Goal: Transaction & Acquisition: Book appointment/travel/reservation

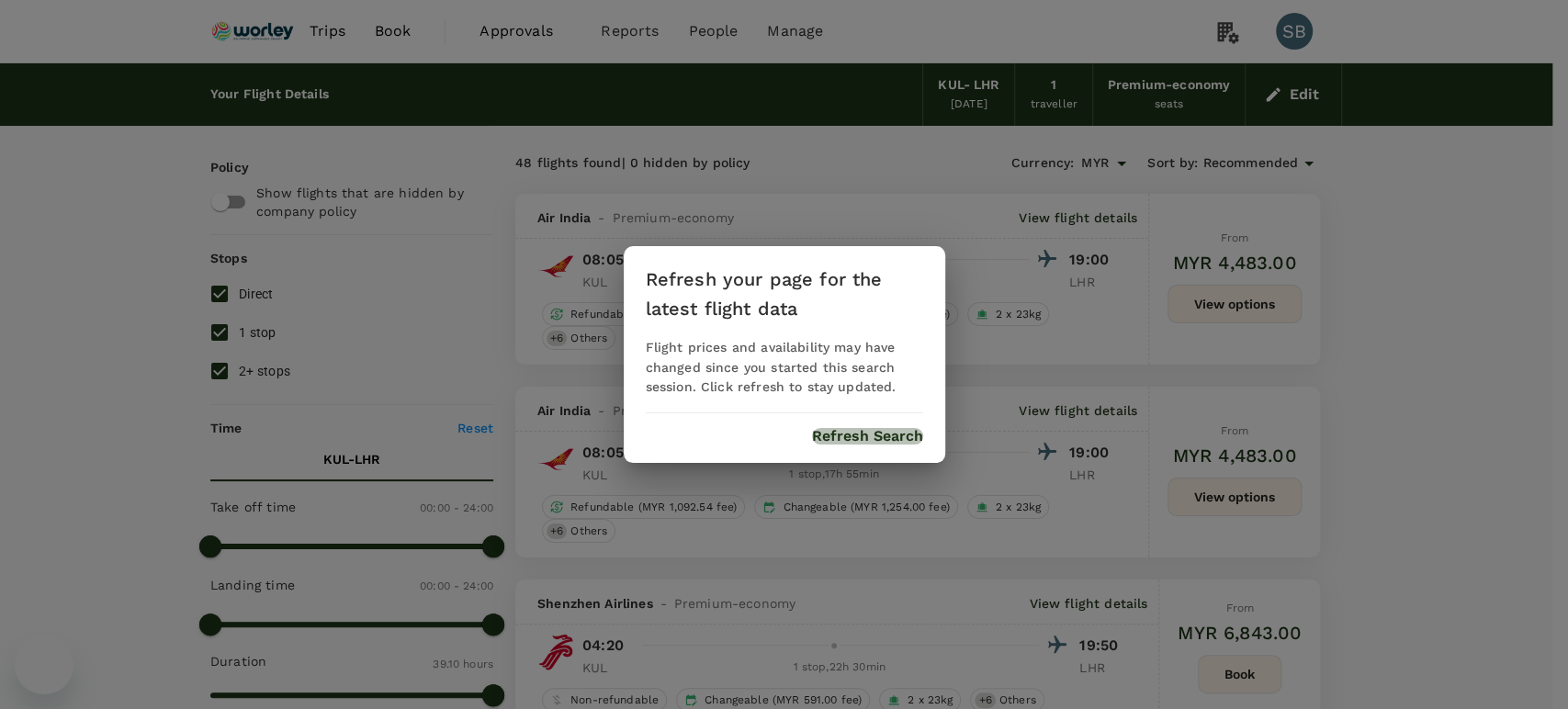
click at [852, 432] on button "Refresh Search" at bounding box center [867, 435] width 111 height 16
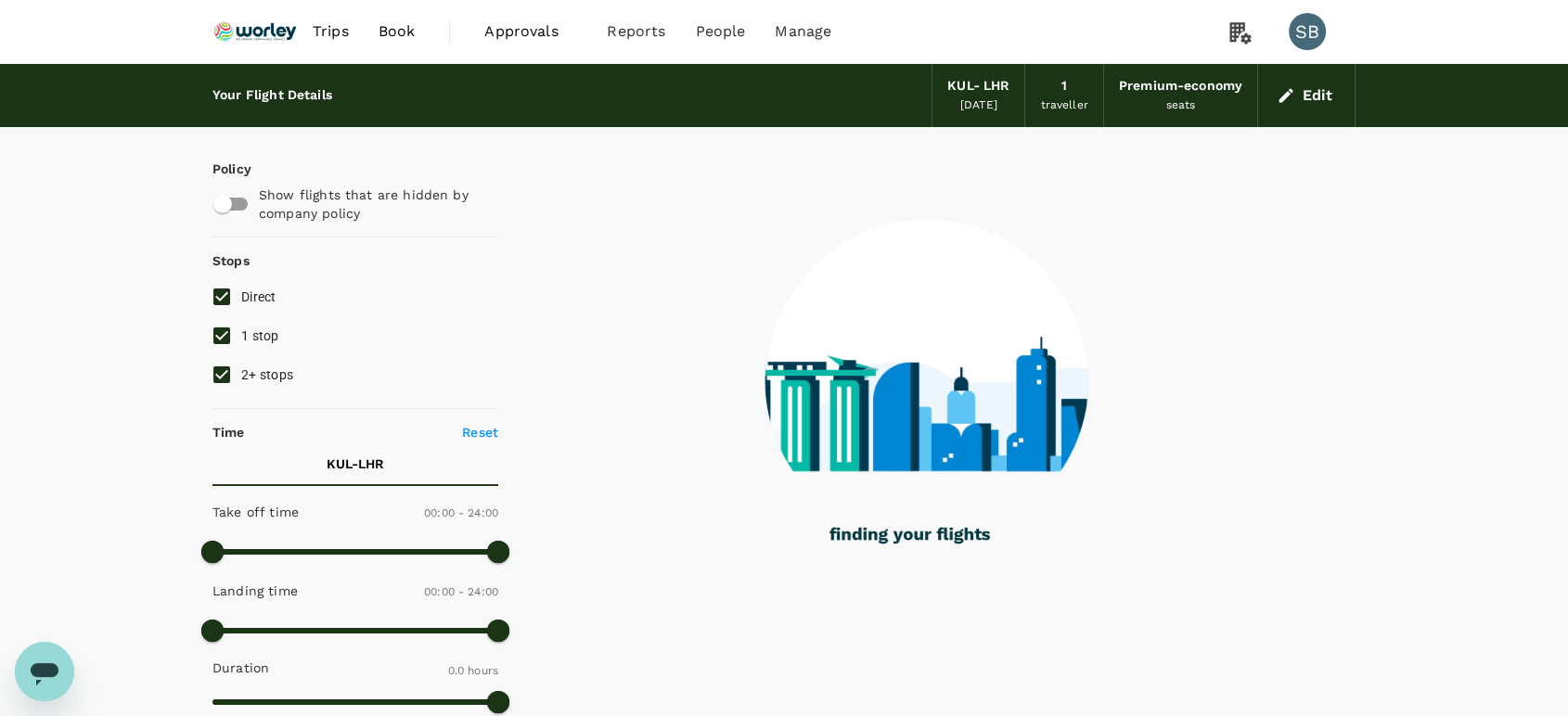
click at [269, 28] on img at bounding box center [254, 32] width 85 height 41
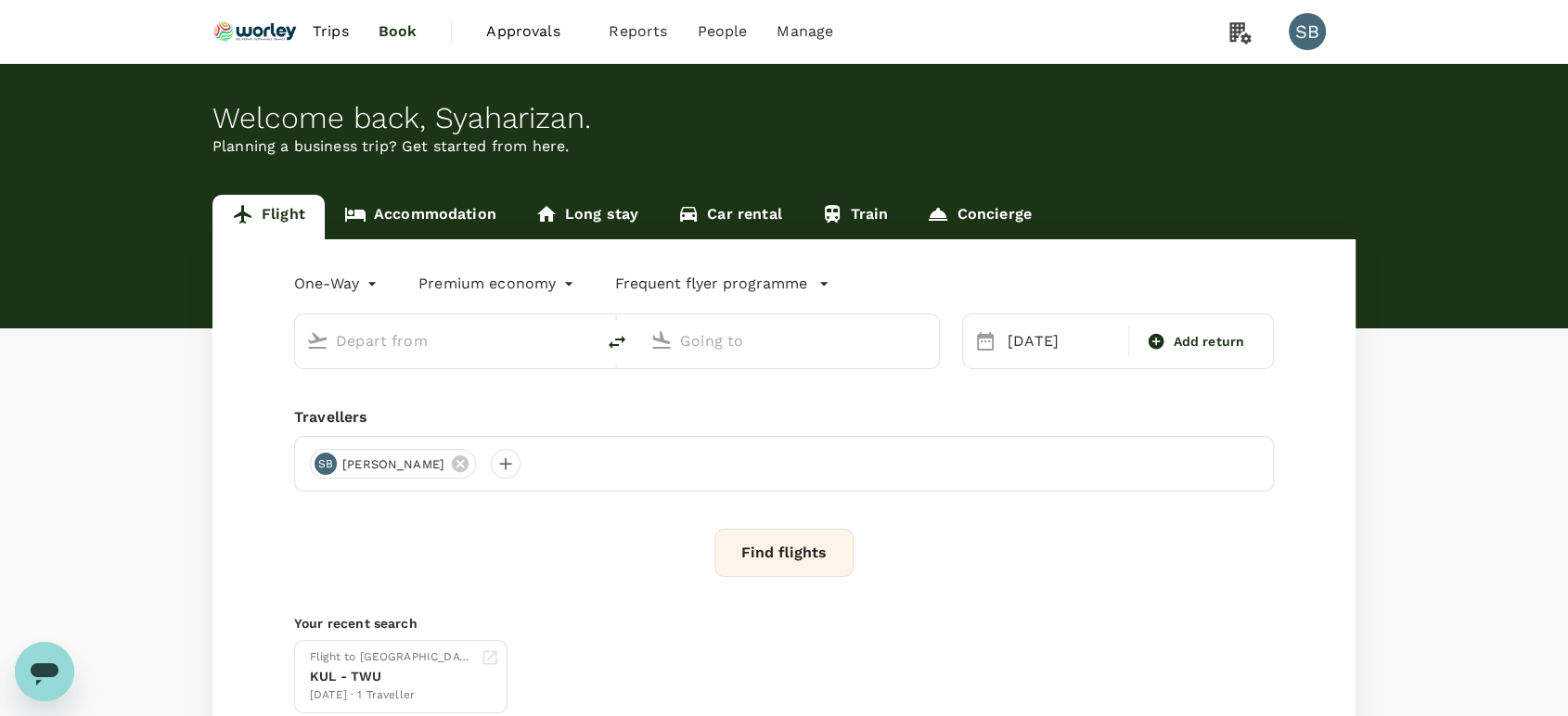
type input "Kuala Lumpur Intl ([GEOGRAPHIC_DATA])"
type input "London Heathrow (LHR)"
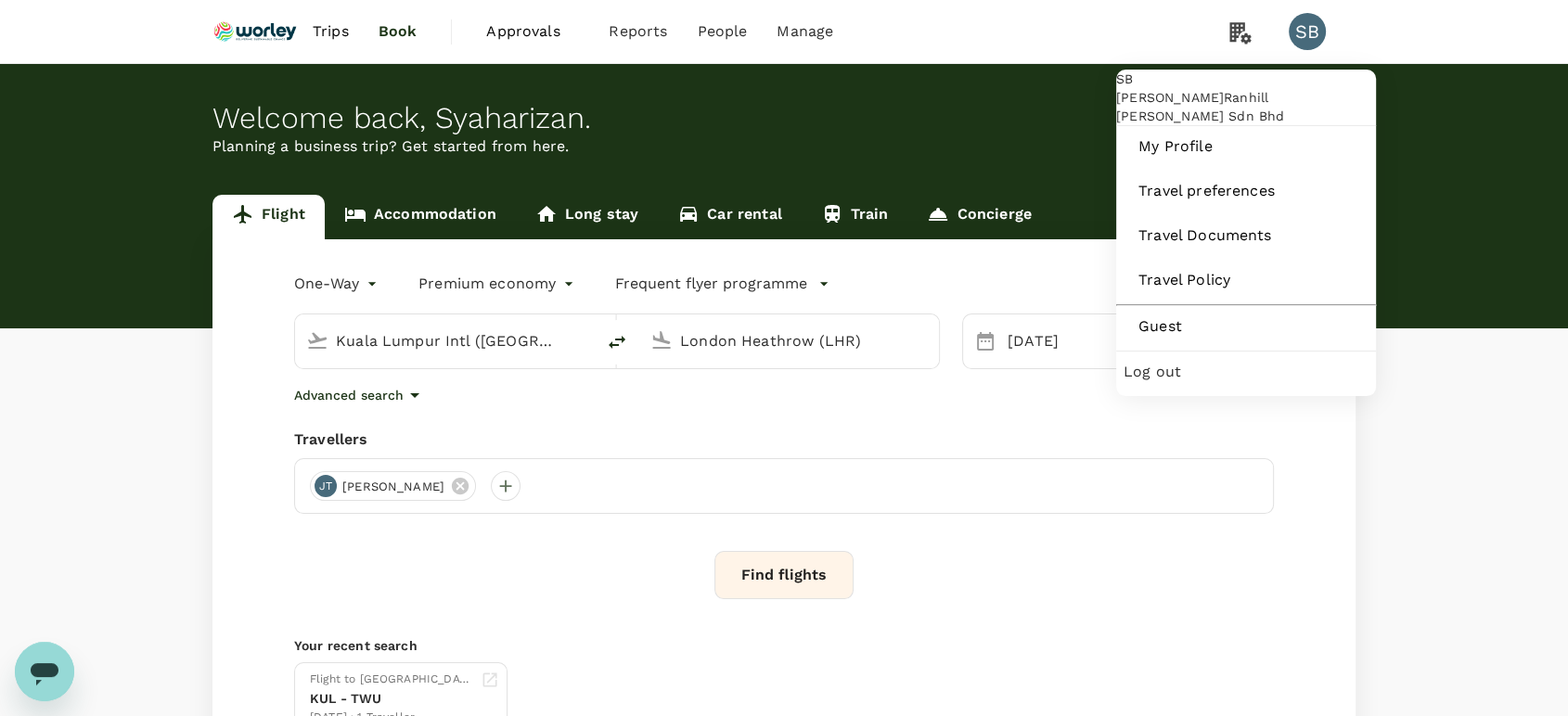
click at [1197, 383] on span "Log out" at bounding box center [1245, 371] width 245 height 22
